Goal: Task Accomplishment & Management: Complete application form

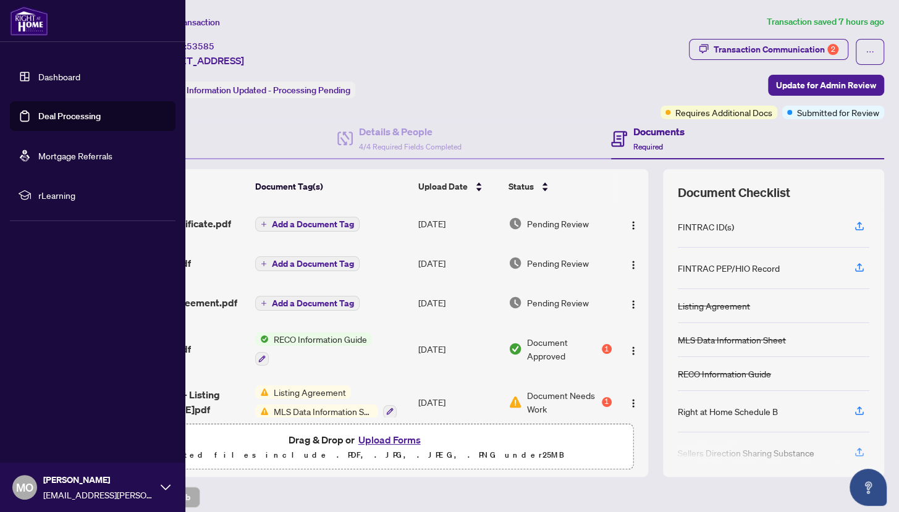
click at [57, 122] on link "Deal Processing" at bounding box center [69, 116] width 62 height 11
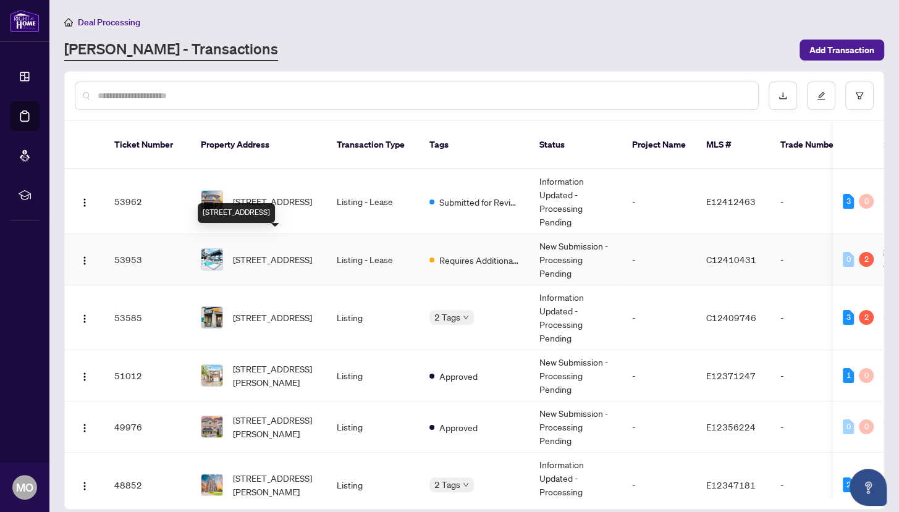
click at [271, 253] on span "[STREET_ADDRESS]" at bounding box center [272, 260] width 79 height 14
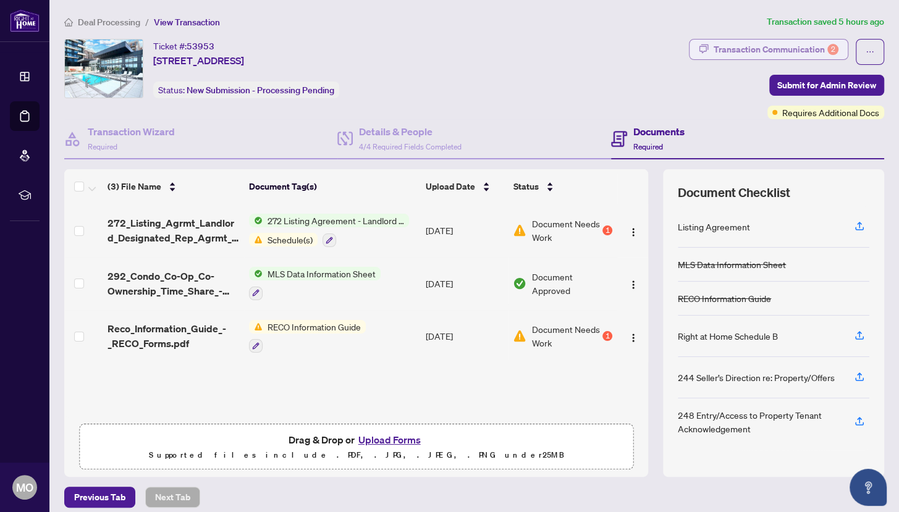
click at [753, 50] on div "Transaction Communication 2" at bounding box center [776, 50] width 125 height 20
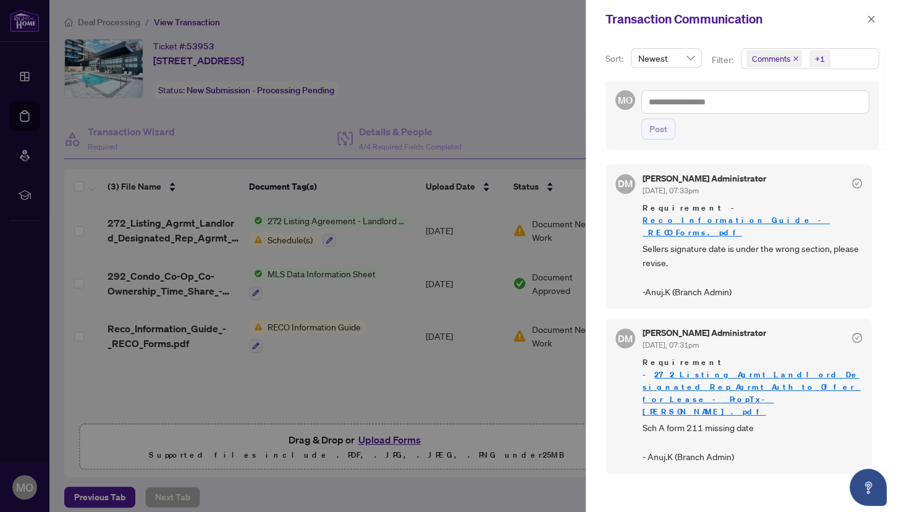
click at [497, 132] on div at bounding box center [449, 256] width 899 height 512
click at [467, 214] on div at bounding box center [449, 256] width 899 height 512
click at [491, 123] on div at bounding box center [449, 256] width 899 height 512
click at [467, 408] on div at bounding box center [449, 256] width 899 height 512
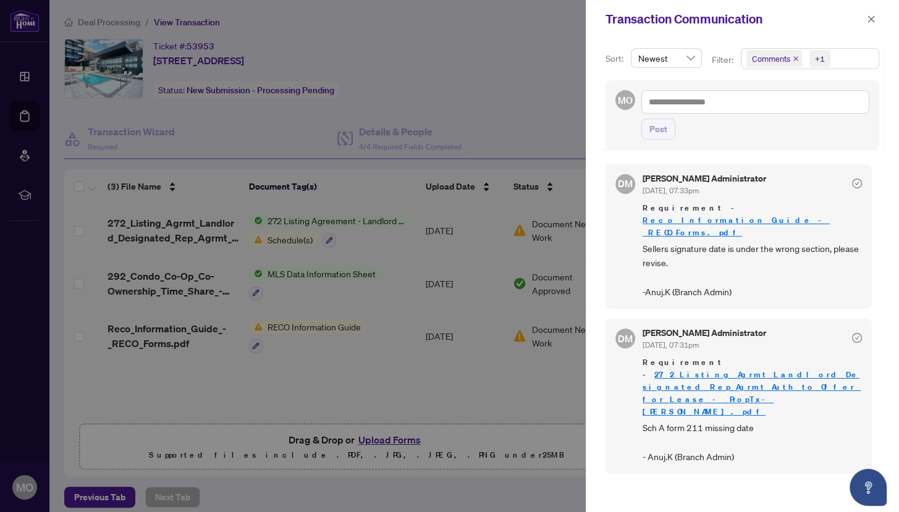
click at [482, 397] on div at bounding box center [449, 256] width 899 height 512
click at [875, 20] on icon "close" at bounding box center [871, 19] width 9 height 9
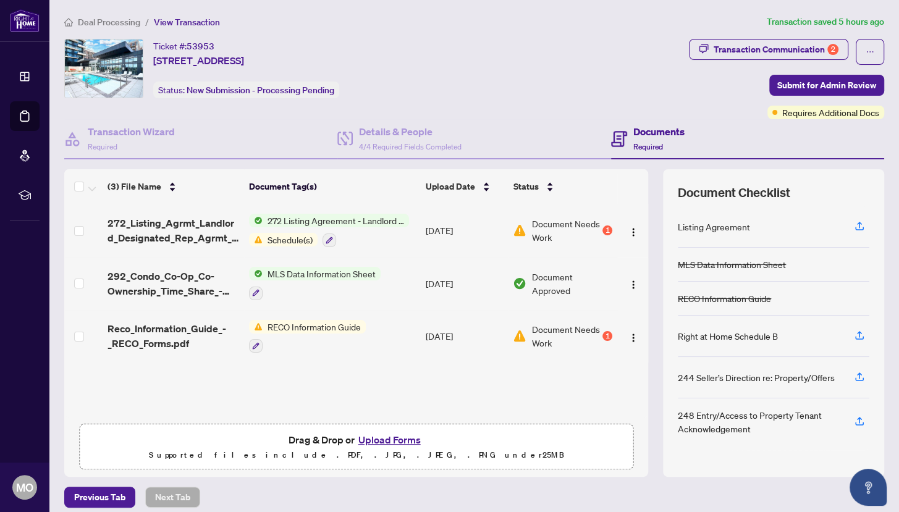
click at [401, 441] on button "Upload Forms" at bounding box center [390, 440] width 70 height 16
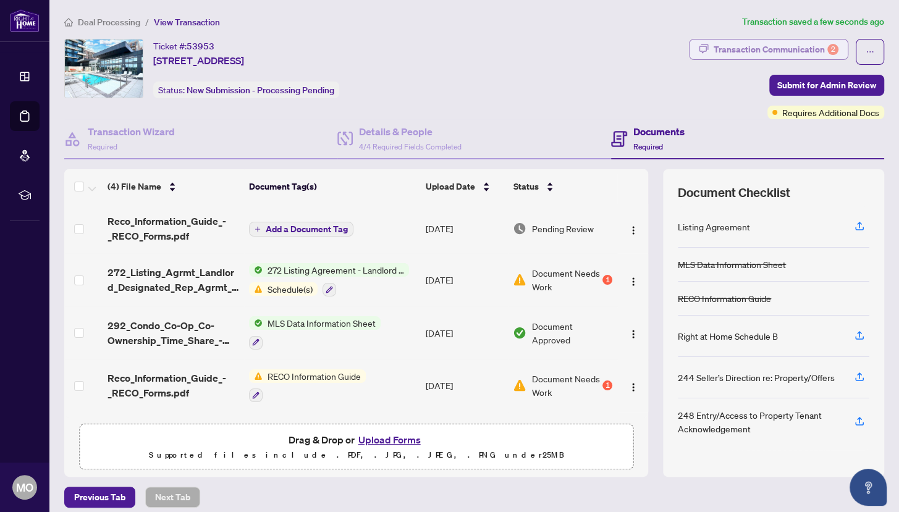
click at [794, 52] on div "Transaction Communication 2" at bounding box center [776, 50] width 125 height 20
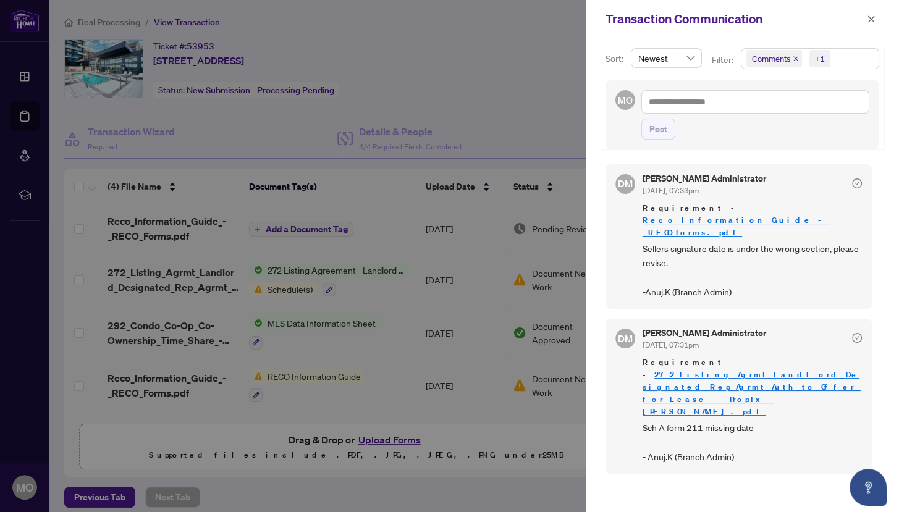
click at [506, 440] on div at bounding box center [449, 256] width 899 height 512
click at [872, 15] on icon "close" at bounding box center [871, 19] width 9 height 9
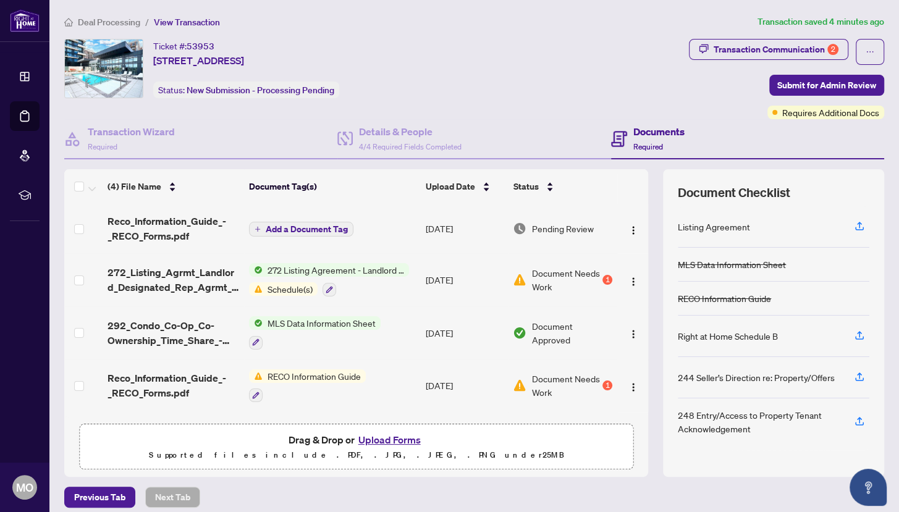
click at [405, 440] on button "Upload Forms" at bounding box center [390, 440] width 70 height 16
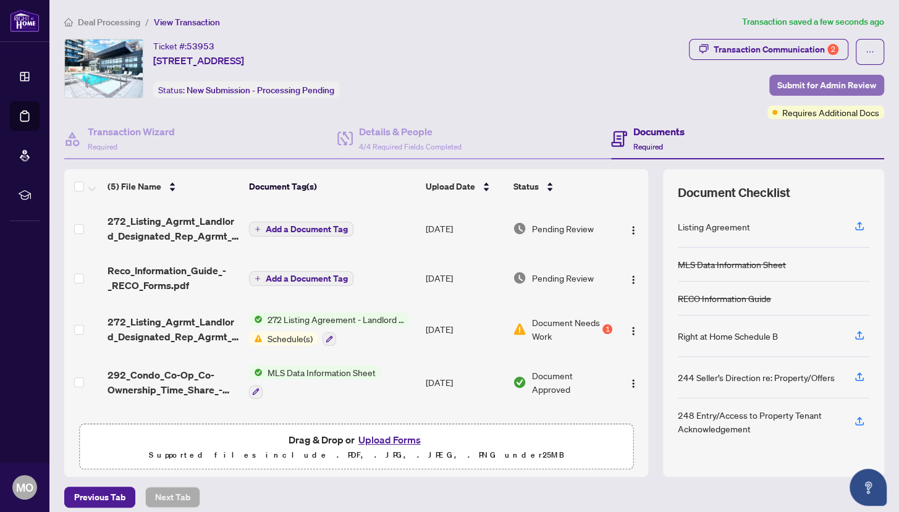
click at [834, 79] on span "Submit for Admin Review" at bounding box center [827, 85] width 99 height 20
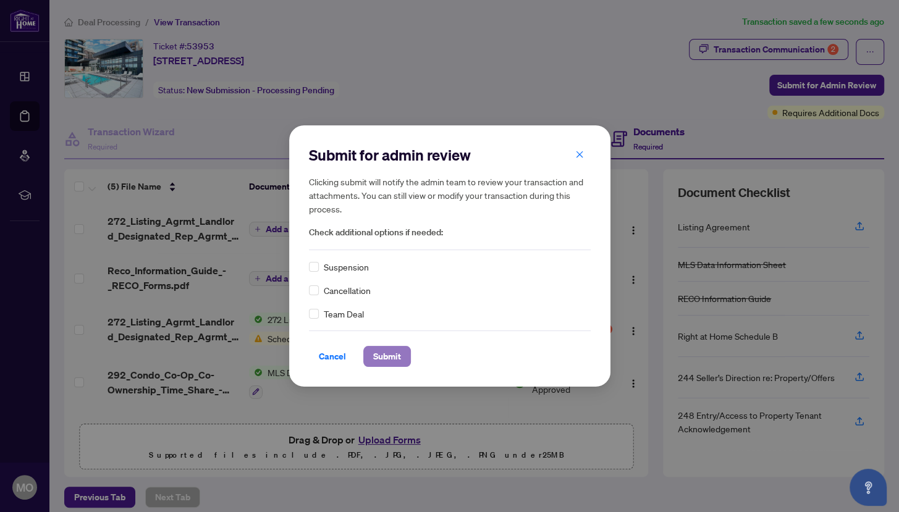
click at [396, 364] on span "Submit" at bounding box center [387, 357] width 28 height 20
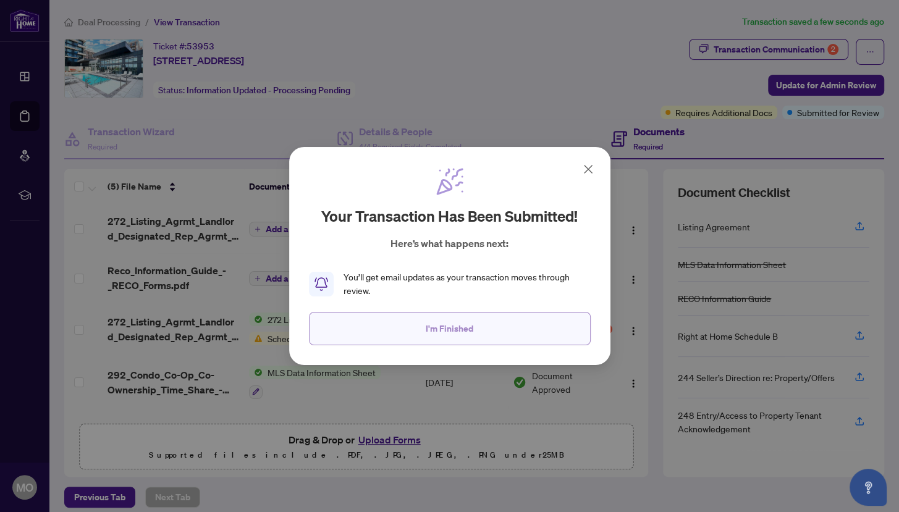
click at [412, 320] on button "I'm Finished" at bounding box center [450, 328] width 282 height 33
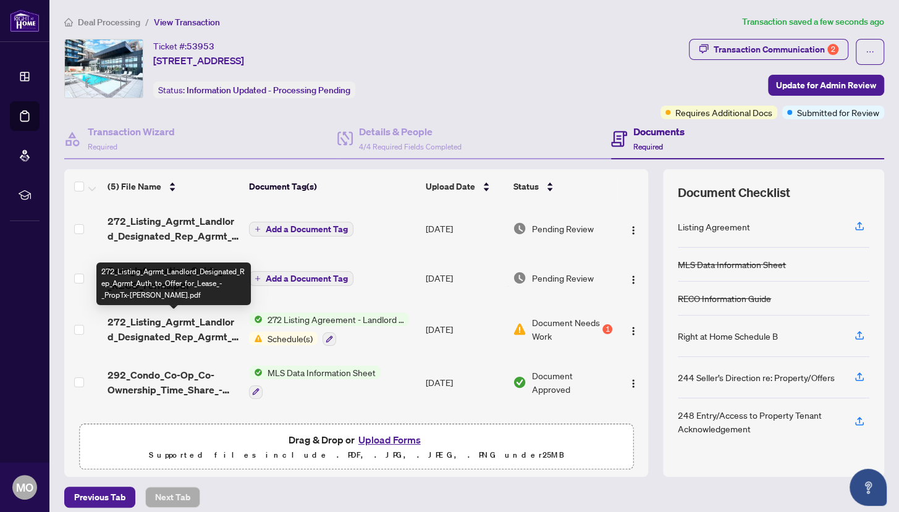
click at [186, 337] on span "272_Listing_Agrmt_Landlord_Designated_Rep_Agrmt_Auth_to_Offer_for_Lease_-_PropT…" at bounding box center [174, 330] width 132 height 30
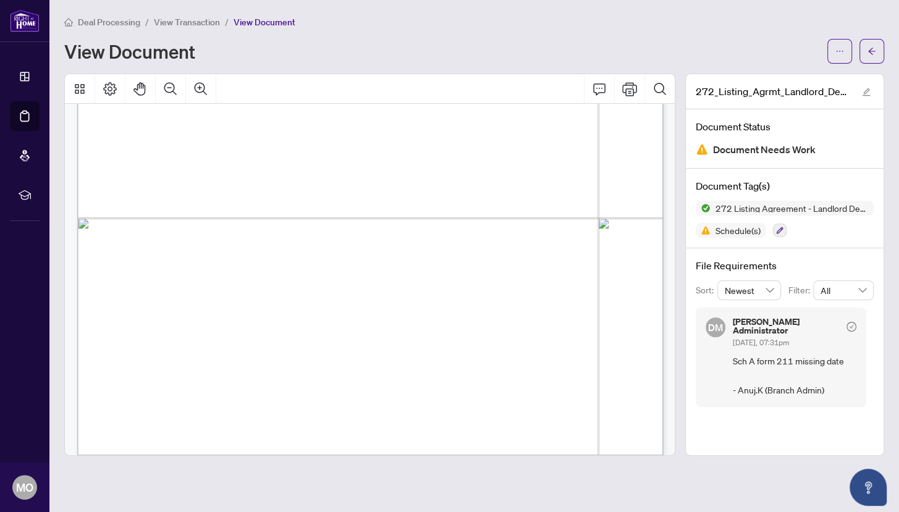
scroll to position [3543, 0]
click at [179, 18] on span "View Transaction" at bounding box center [187, 22] width 66 height 11
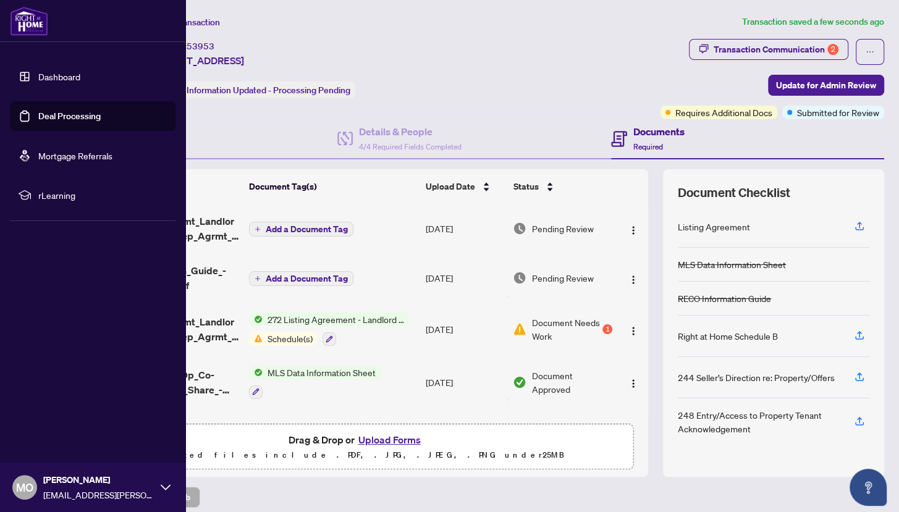
click at [49, 122] on link "Deal Processing" at bounding box center [69, 116] width 62 height 11
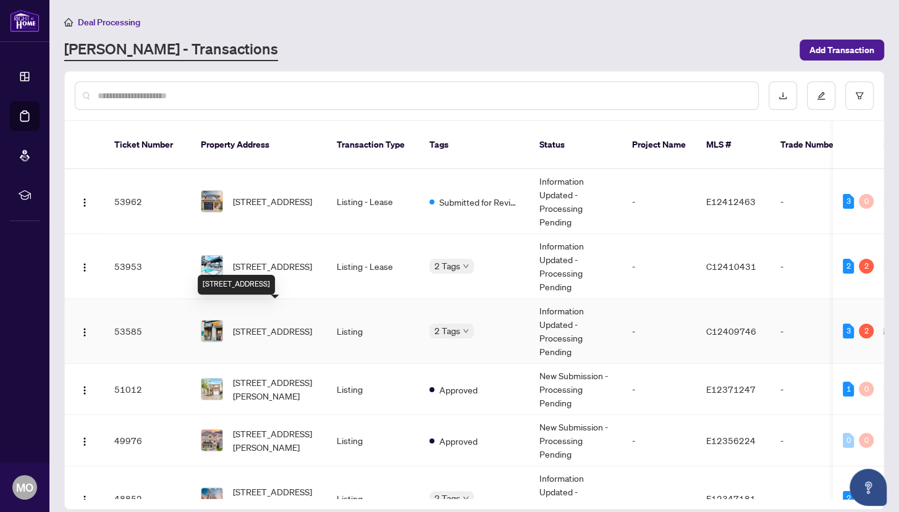
click at [278, 324] on span "[STREET_ADDRESS]" at bounding box center [272, 331] width 79 height 14
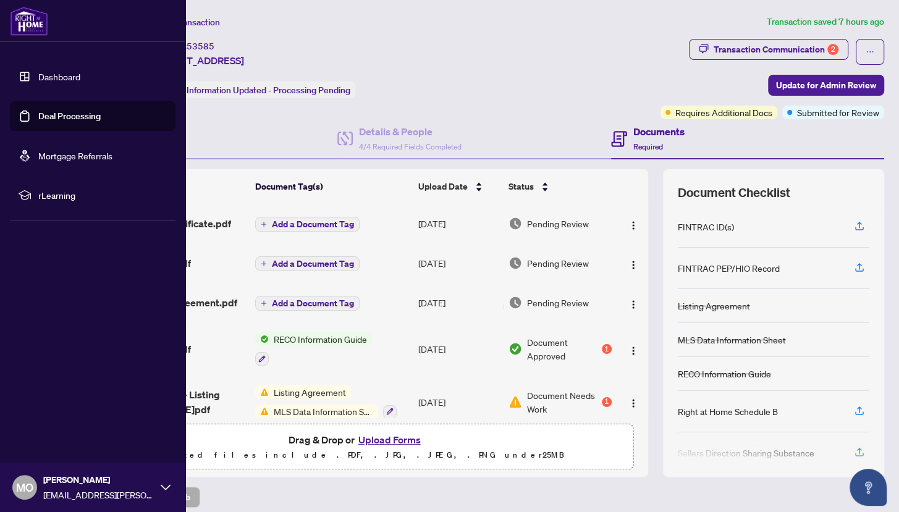
click at [49, 114] on link "Deal Processing" at bounding box center [69, 116] width 62 height 11
